Goal: Information Seeking & Learning: Learn about a topic

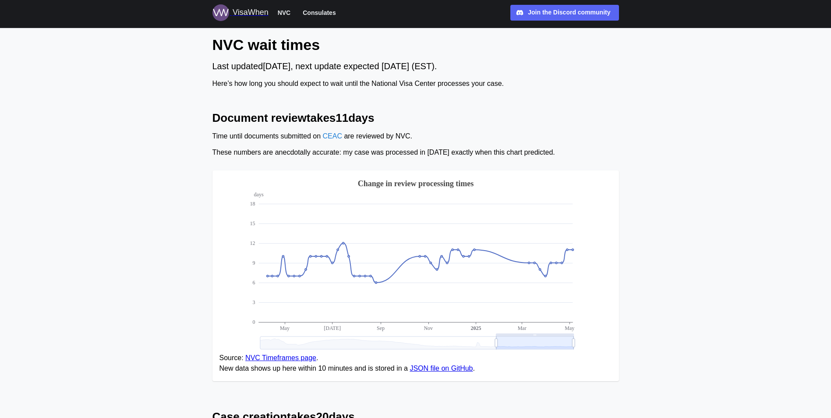
click at [312, 11] on span "Consulates" at bounding box center [319, 12] width 33 height 11
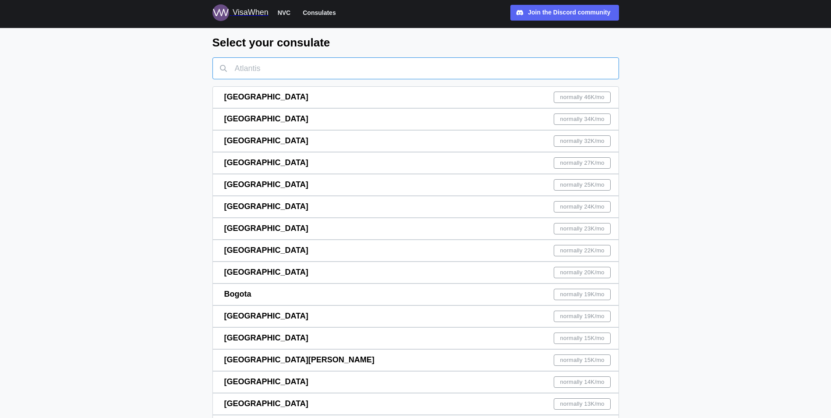
click at [280, 70] on input "text" at bounding box center [415, 68] width 406 height 22
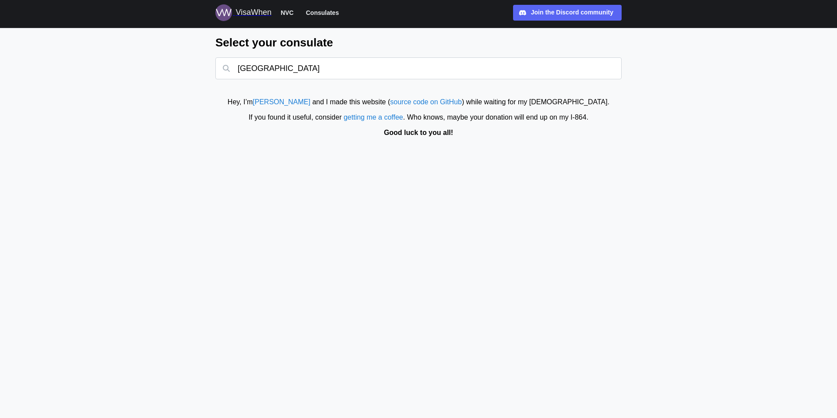
click at [325, 11] on span "Consulates" at bounding box center [322, 12] width 33 height 11
click at [275, 72] on input "[GEOGRAPHIC_DATA]" at bounding box center [418, 68] width 406 height 22
type input "s"
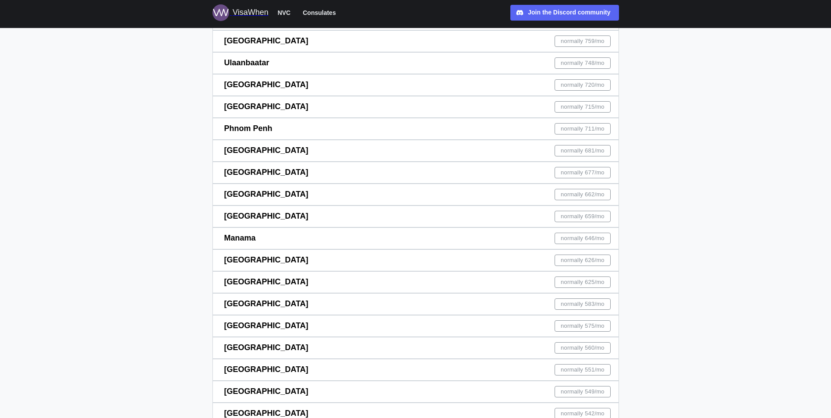
scroll to position [2982, 0]
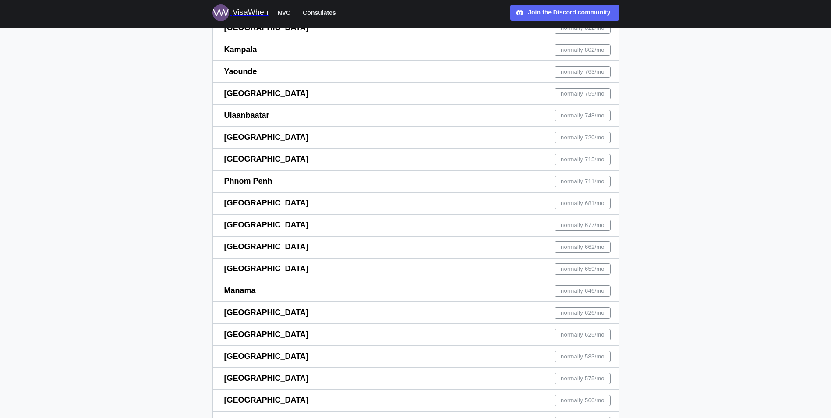
click at [590, 311] on span "normally 626 /mo" at bounding box center [583, 312] width 44 height 11
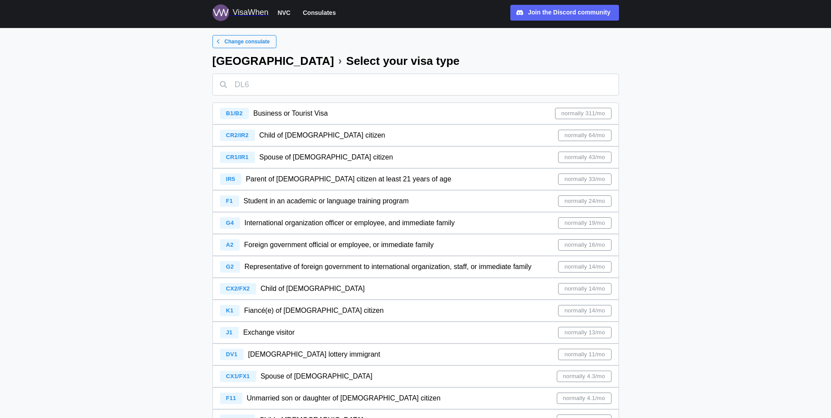
click at [590, 311] on span "normally 14/mo" at bounding box center [585, 310] width 40 height 11
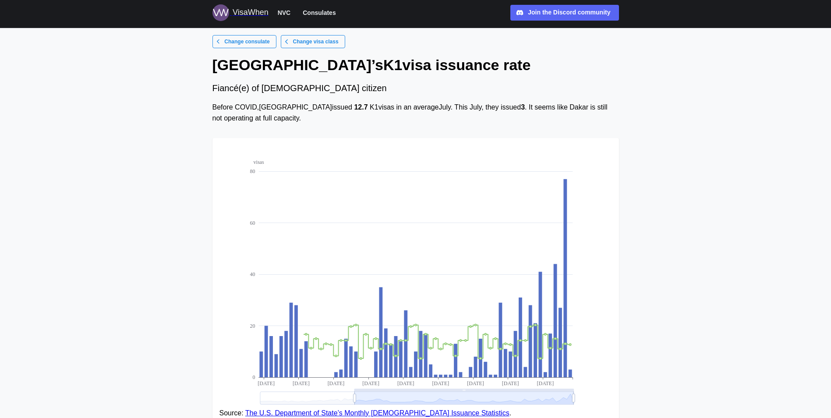
click at [285, 43] on icon at bounding box center [287, 41] width 4 height 5
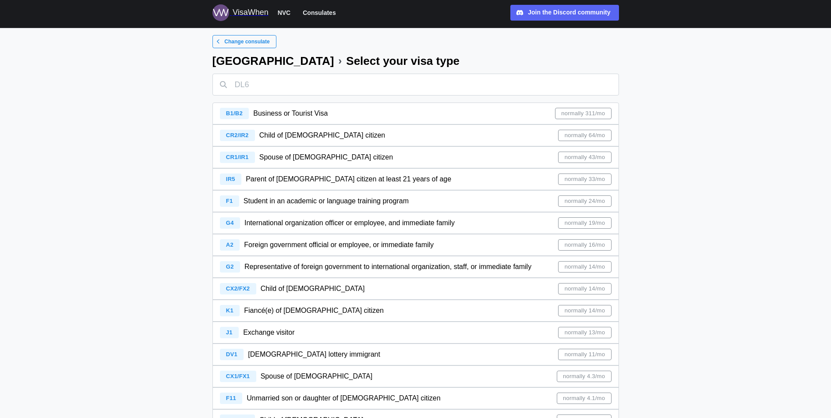
click at [257, 178] on span "Parent of [DEMOGRAPHIC_DATA] citizen at least 21 years of age" at bounding box center [348, 178] width 205 height 7
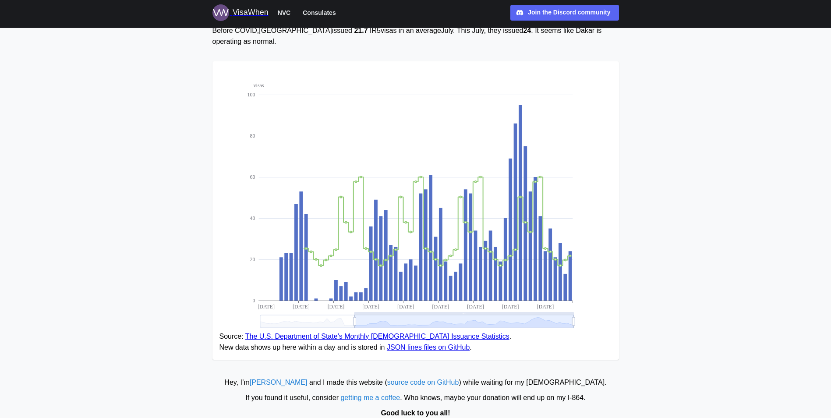
scroll to position [77, 0]
